Goal: Obtain resource: Download file/media

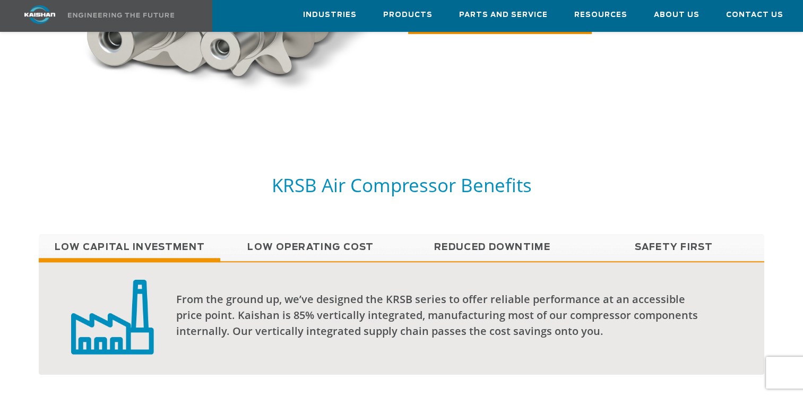
scroll to position [637, 0]
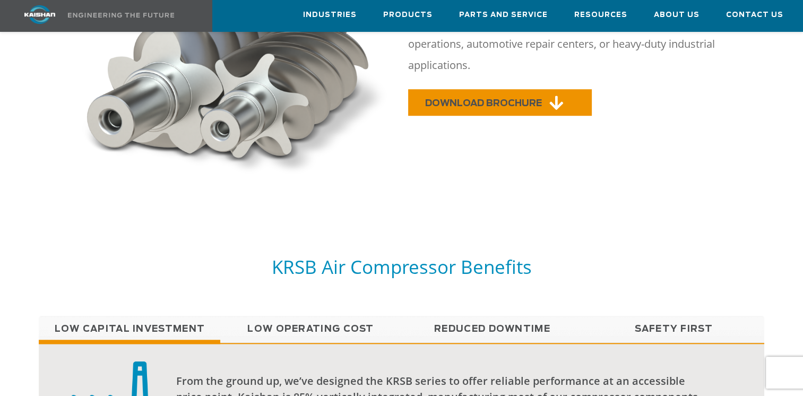
click at [452, 92] on link "DOWNLOAD BROCHURE" at bounding box center [500, 102] width 184 height 27
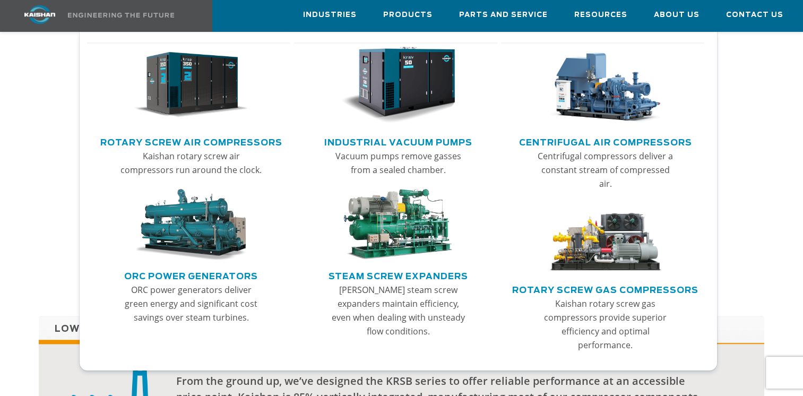
click at [210, 92] on img "Main menu" at bounding box center [191, 85] width 115 height 77
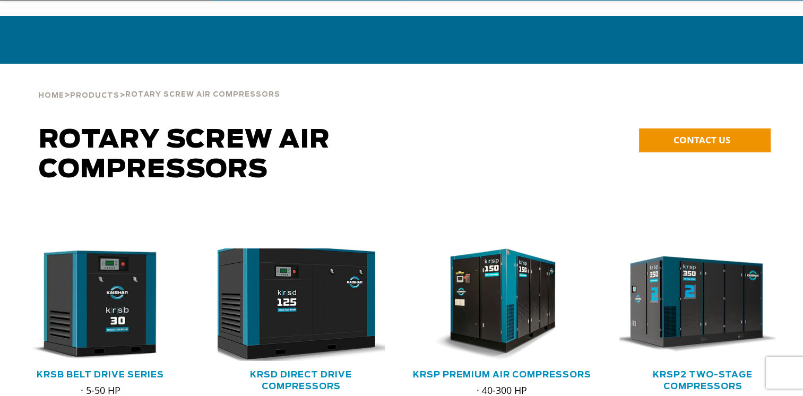
scroll to position [71, 0]
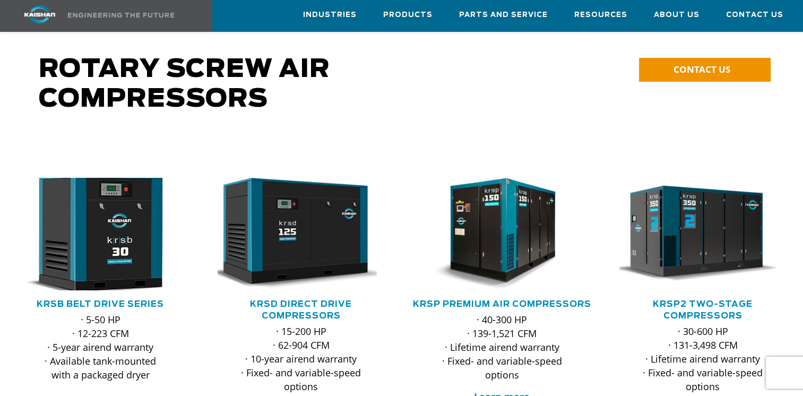
click at [112, 218] on img at bounding box center [93, 234] width 184 height 124
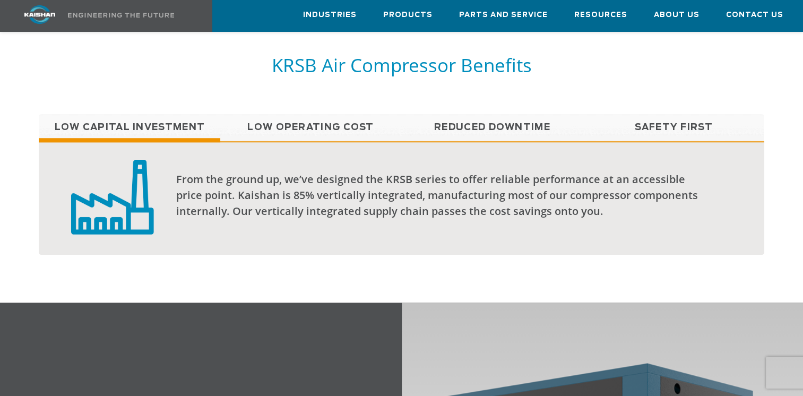
scroll to position [850, 0]
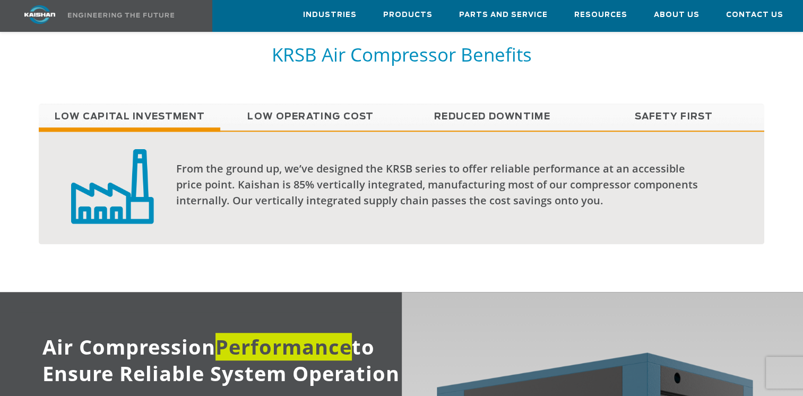
click at [291, 104] on link "Low Operating Cost" at bounding box center [311, 117] width 182 height 27
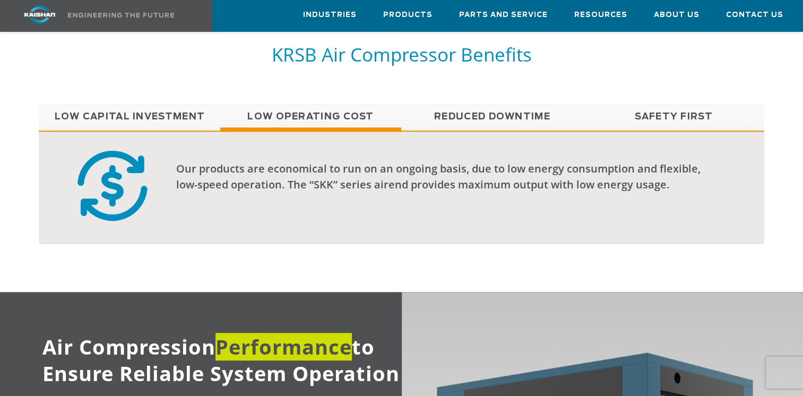
click at [473, 104] on link "Reduced Downtime" at bounding box center [492, 117] width 182 height 27
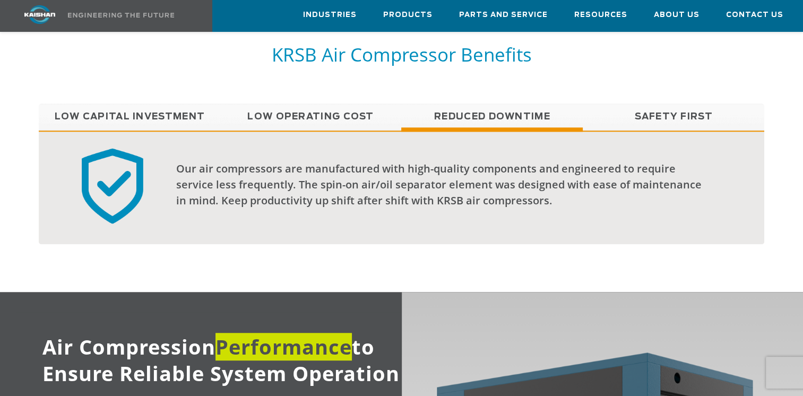
click at [656, 104] on link "Safety First" at bounding box center [674, 117] width 182 height 27
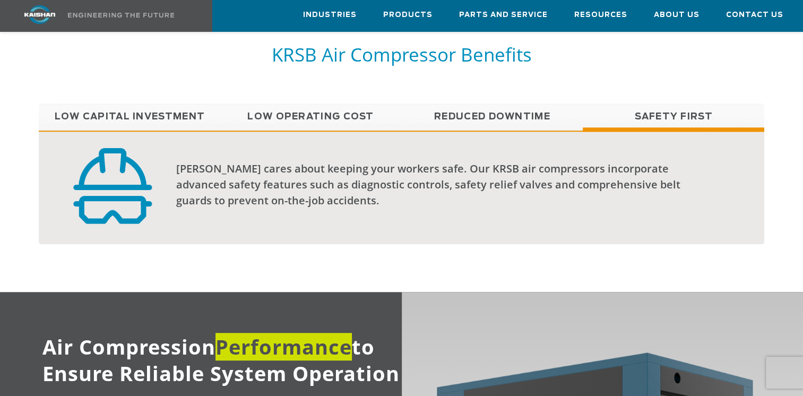
click at [539, 104] on link "Reduced Downtime" at bounding box center [492, 117] width 182 height 27
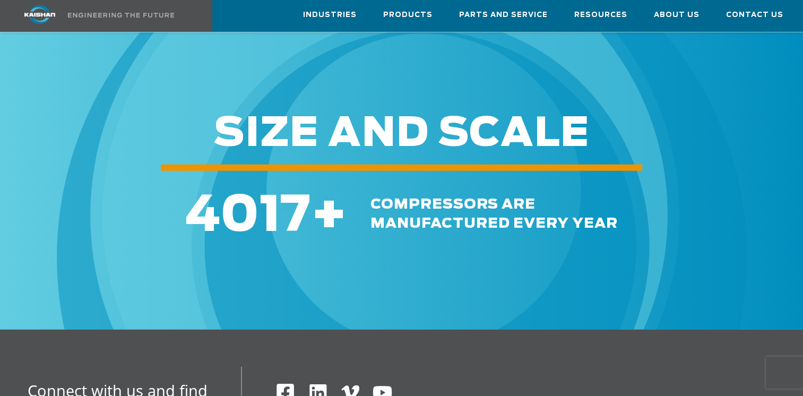
scroll to position [2832, 0]
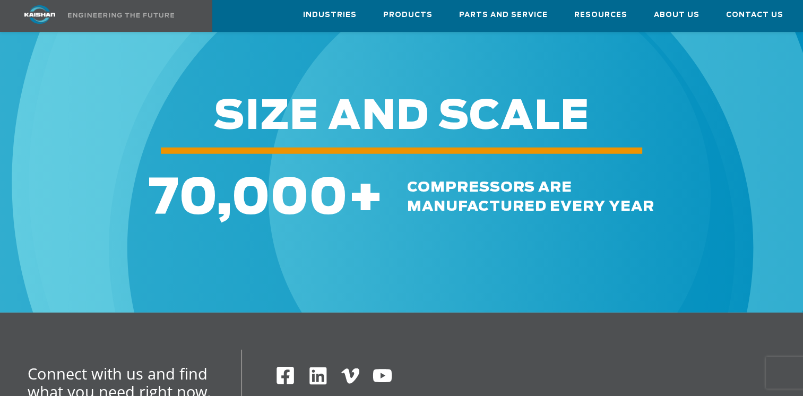
drag, startPoint x: 166, startPoint y: 297, endPoint x: 153, endPoint y: 304, distance: 14.5
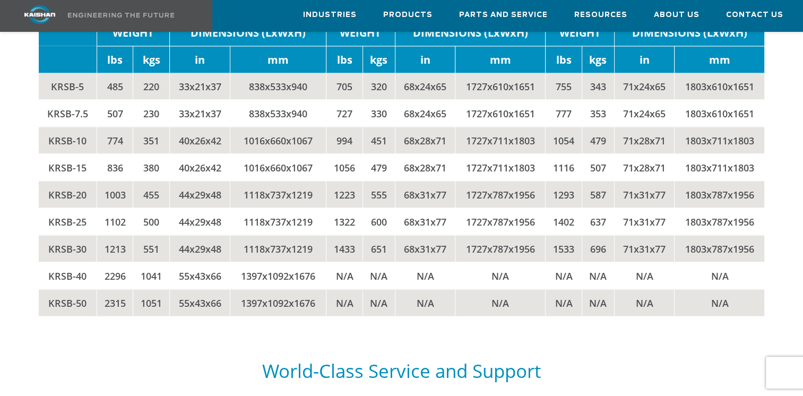
scroll to position [2053, 0]
